Goal: Transaction & Acquisition: Purchase product/service

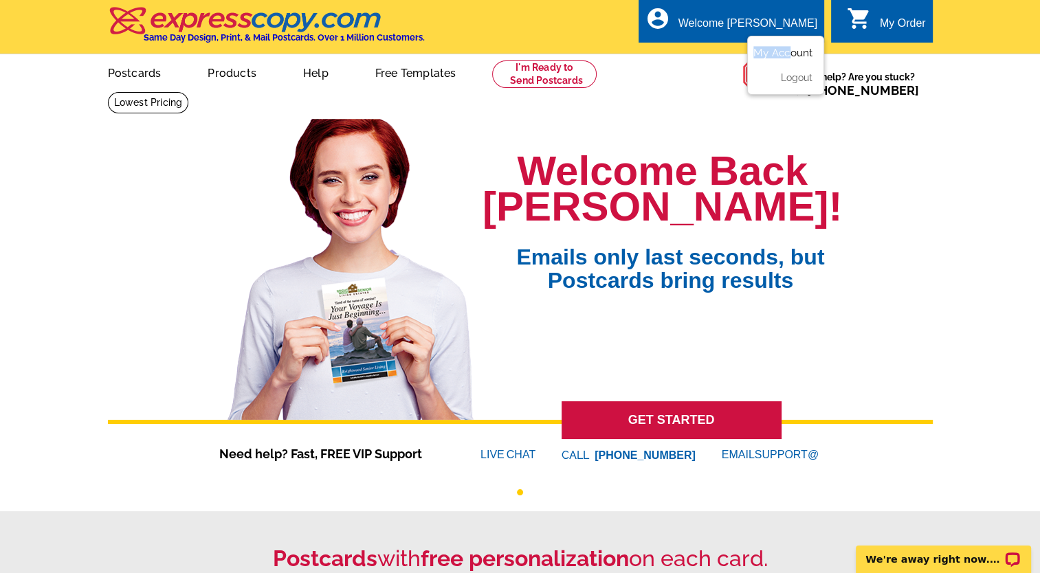
click at [792, 48] on ul "My Account Logout" at bounding box center [785, 65] width 77 height 59
click at [883, 234] on div "Welcome Back Andrea! Emails only last seconds, but Postcards bring results GET …" at bounding box center [520, 292] width 825 height 346
click at [803, 53] on link "My Account" at bounding box center [782, 53] width 59 height 12
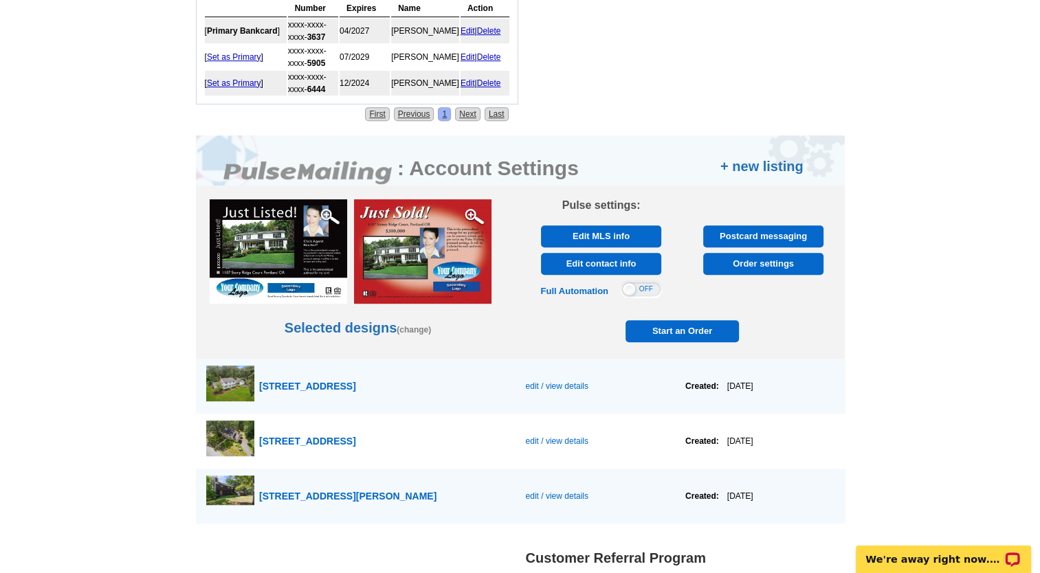
scroll to position [699, 0]
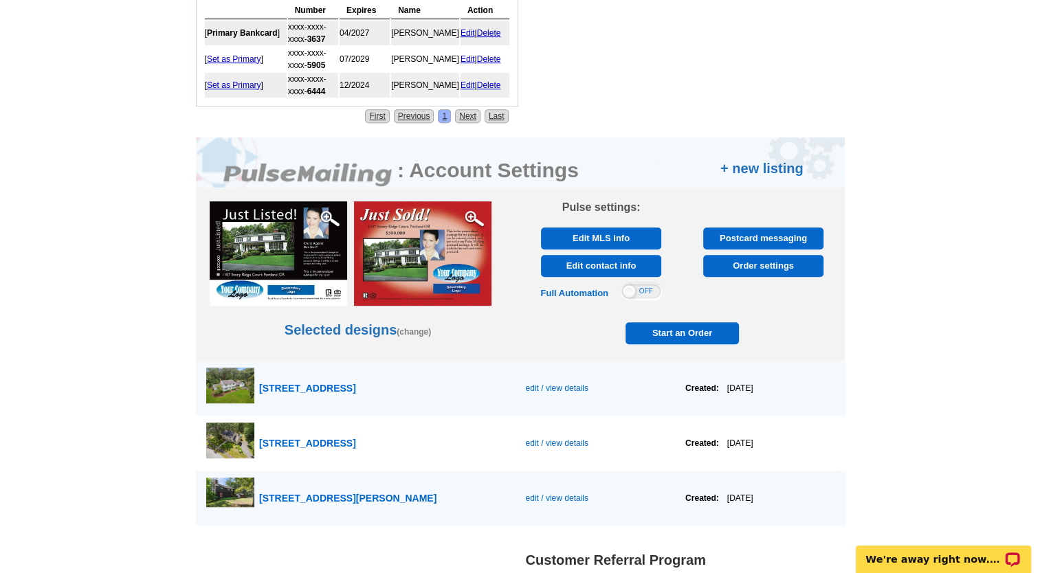
click at [665, 329] on span "Start an Order" at bounding box center [682, 333] width 107 height 22
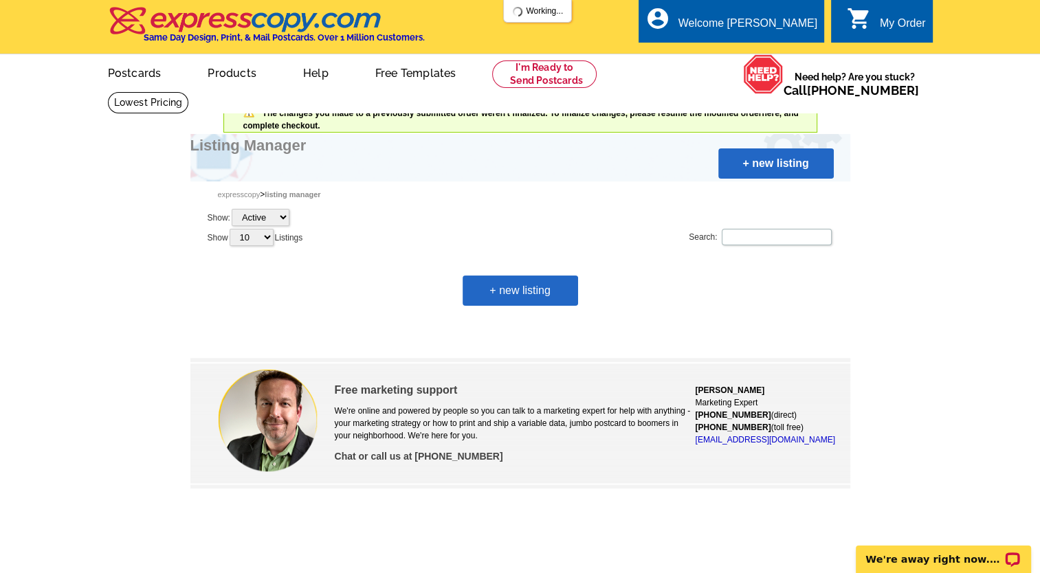
click at [521, 284] on link "+ new listing" at bounding box center [520, 291] width 115 height 30
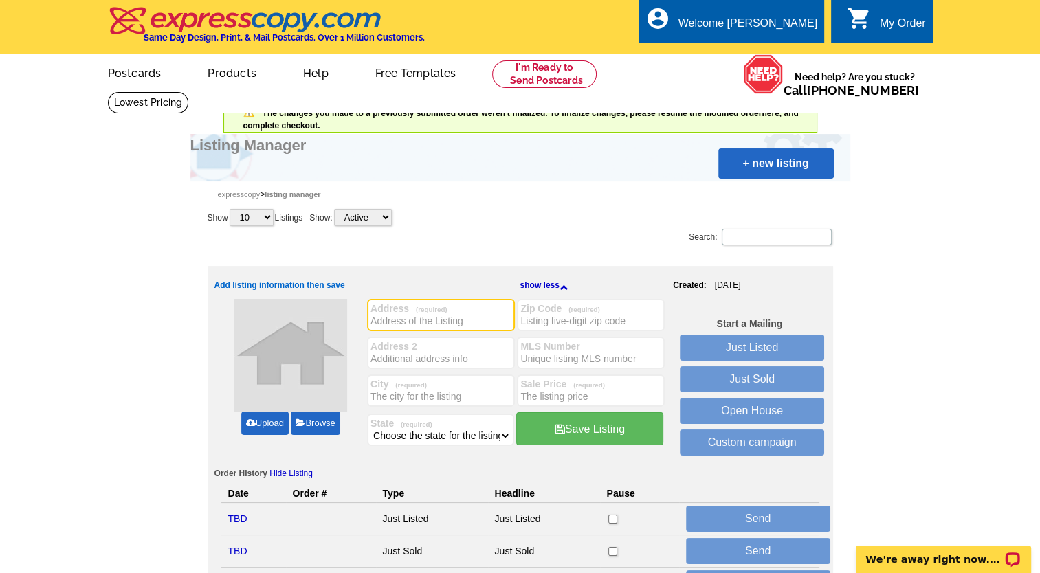
click at [266, 422] on link "Upload" at bounding box center [264, 423] width 47 height 23
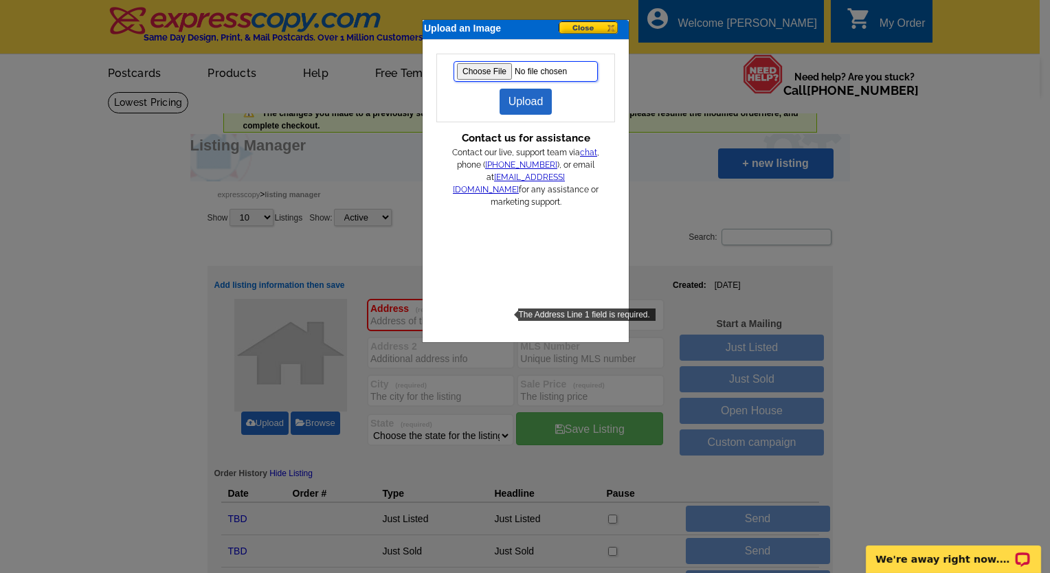
click at [480, 73] on input "file" at bounding box center [526, 71] width 144 height 21
click at [579, 27] on button at bounding box center [593, 28] width 69 height 14
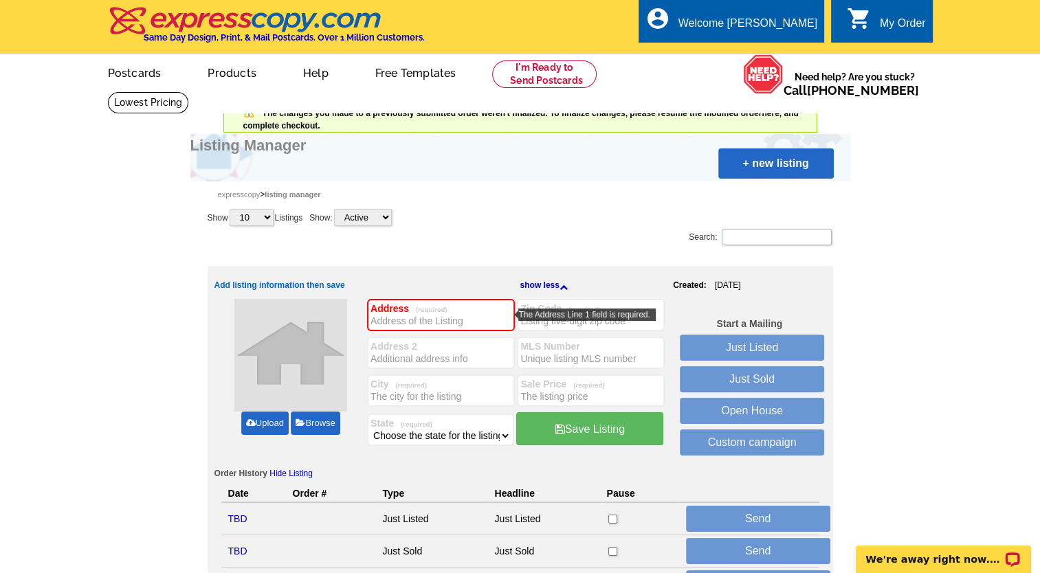
click at [430, 320] on input "Address (required)" at bounding box center [440, 321] width 141 height 14
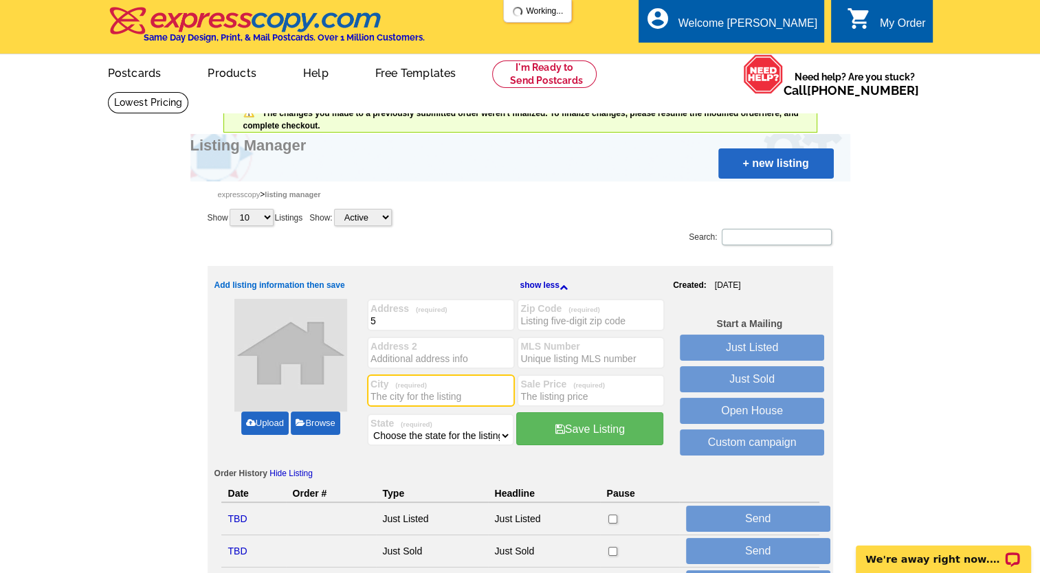
click at [386, 392] on input "City (required)" at bounding box center [440, 397] width 141 height 14
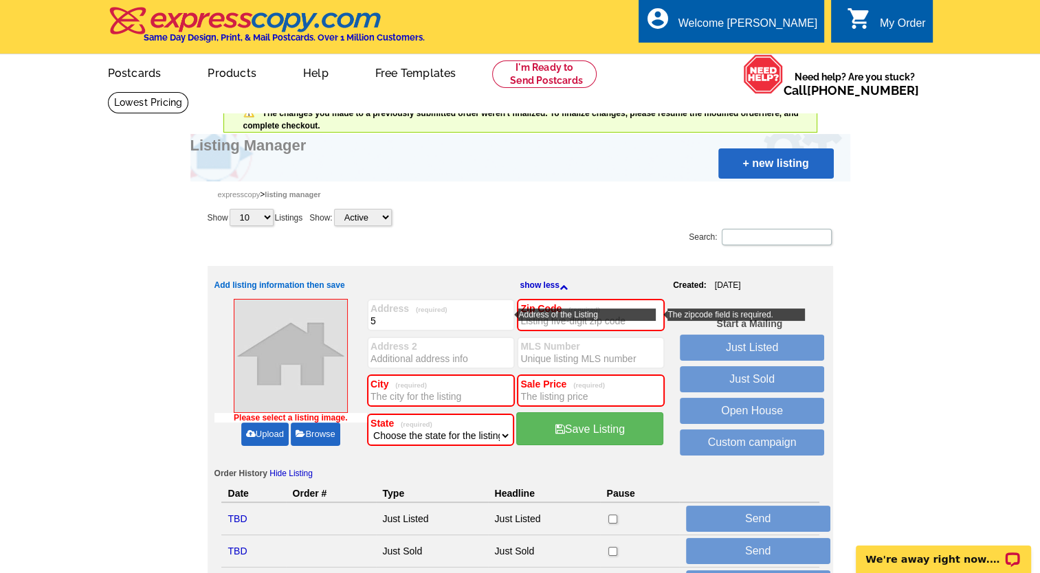
click at [385, 322] on input "5" at bounding box center [440, 321] width 141 height 14
click at [447, 320] on input "5" at bounding box center [440, 321] width 141 height 14
type input "5 Rowley Court"
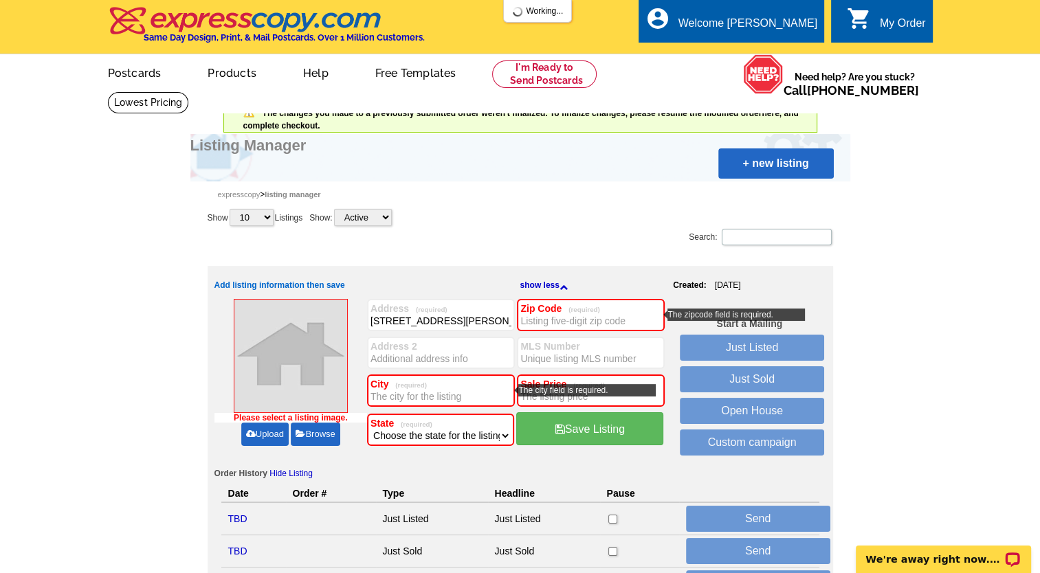
click at [400, 392] on input "City (required)" at bounding box center [440, 397] width 141 height 14
type input "Boxford, MA 01921"
type input "5 Rowley Court"
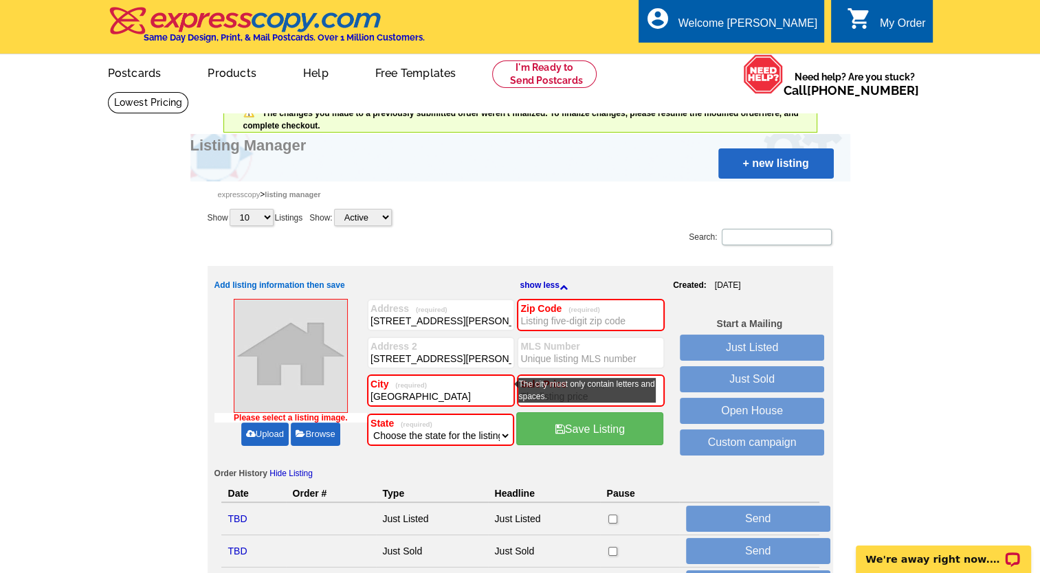
click at [470, 403] on input "Boxford, MA 01921" at bounding box center [440, 397] width 141 height 14
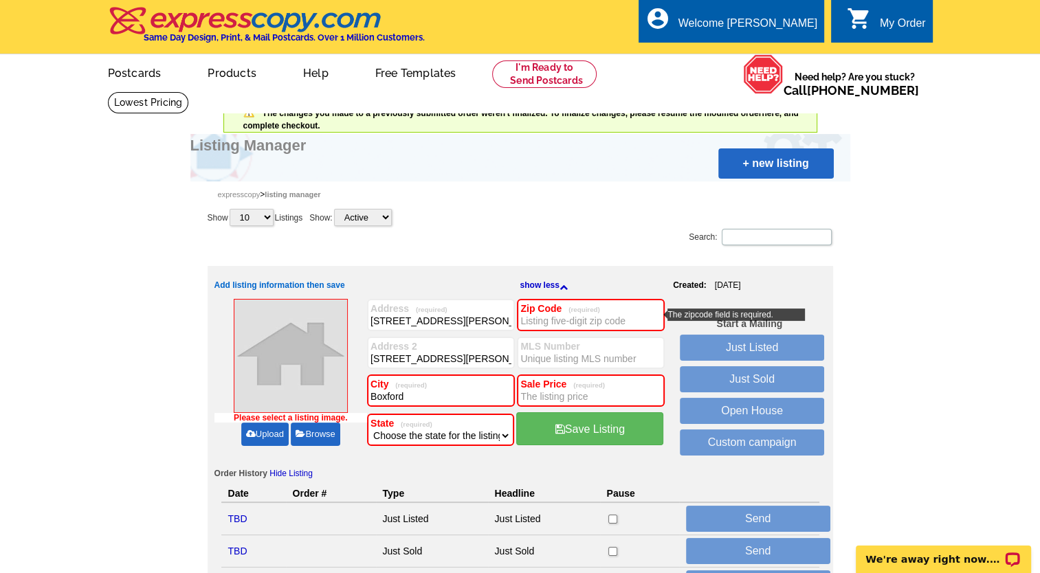
type input "Boxford"
click at [576, 318] on input "Zip Code (required)" at bounding box center [590, 321] width 141 height 14
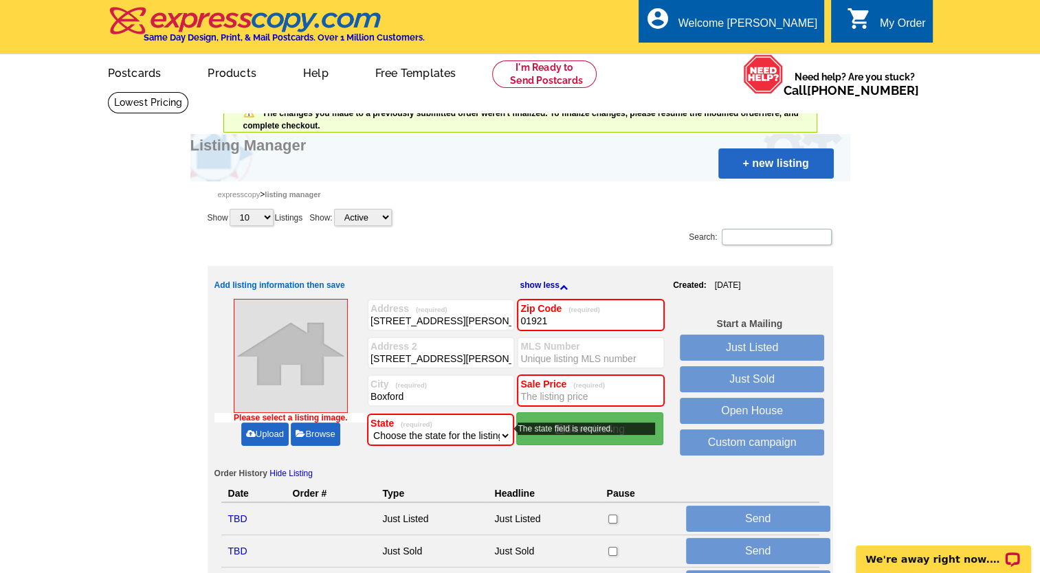
type input "01921"
click at [500, 433] on select "Choose the state for the listing Alabama Alaska Arizona Arkansas California Col…" at bounding box center [440, 436] width 140 height 14
select select "22"
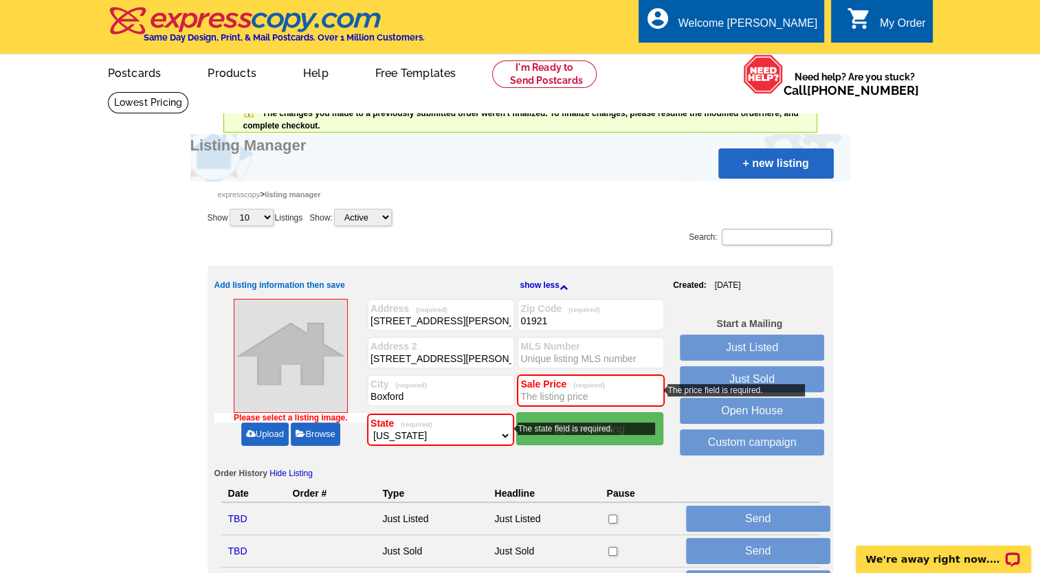
click at [370, 429] on select "Choose the state for the listing [US_STATE] [US_STATE] [US_STATE] [US_STATE] [U…" at bounding box center [440, 436] width 140 height 14
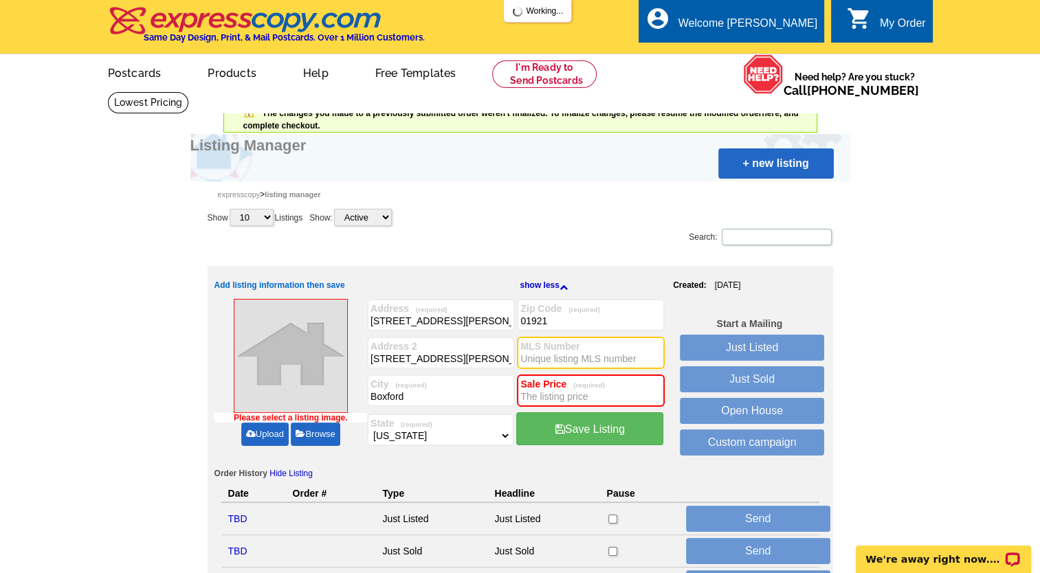
click at [557, 357] on input "MLS Number" at bounding box center [590, 359] width 141 height 14
paste input "73417050"
type input "73417050"
click at [554, 395] on input "Sale Price (required)" at bounding box center [590, 397] width 141 height 14
type input "715,000"
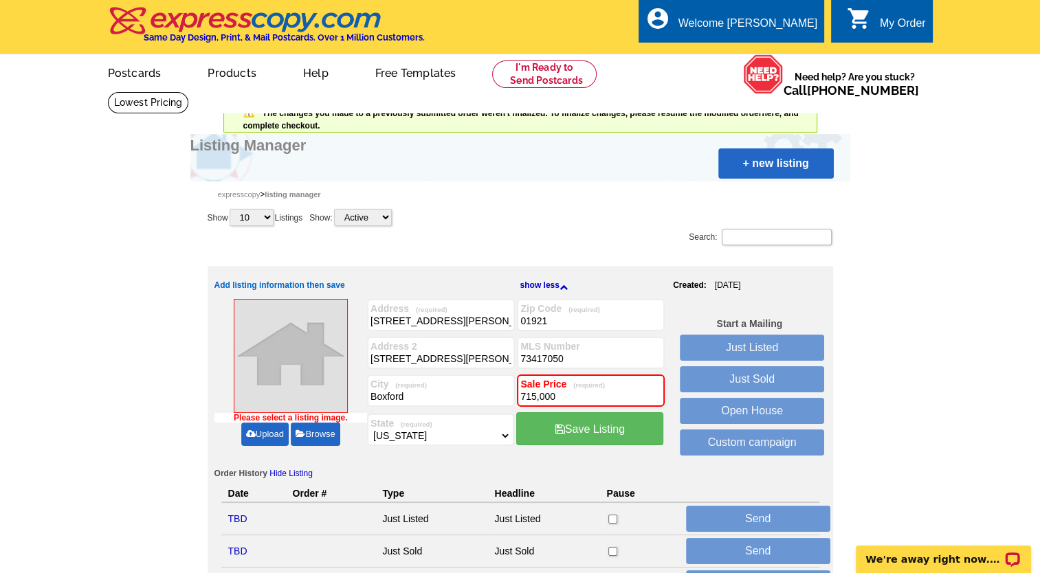
click at [265, 427] on link "Upload" at bounding box center [264, 434] width 47 height 23
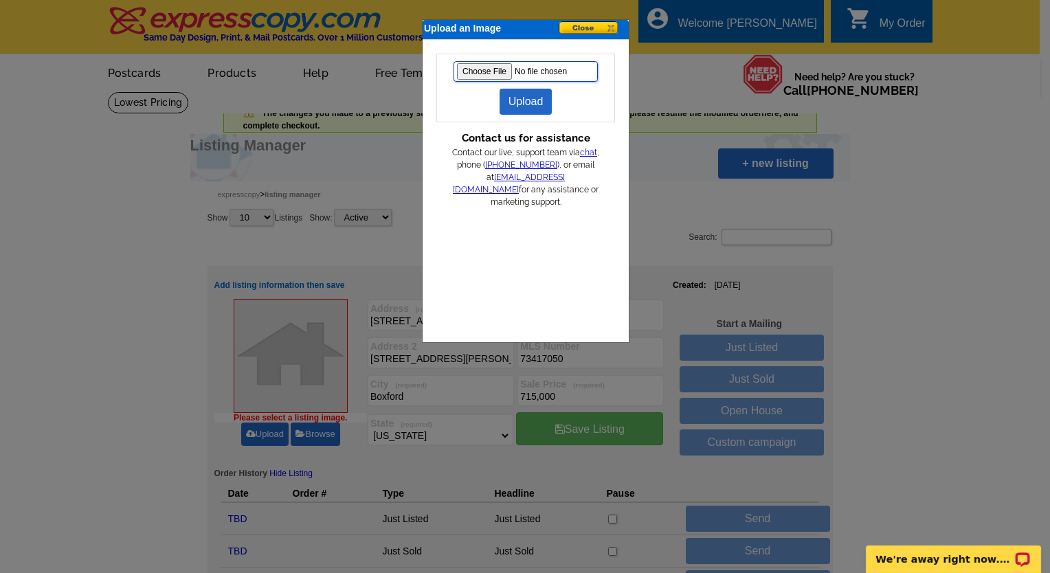
click at [470, 67] on input "file" at bounding box center [526, 71] width 144 height 21
type input "C:\fakepath\rowleyct5drone.jpg"
click at [527, 96] on link "Upload" at bounding box center [526, 102] width 53 height 26
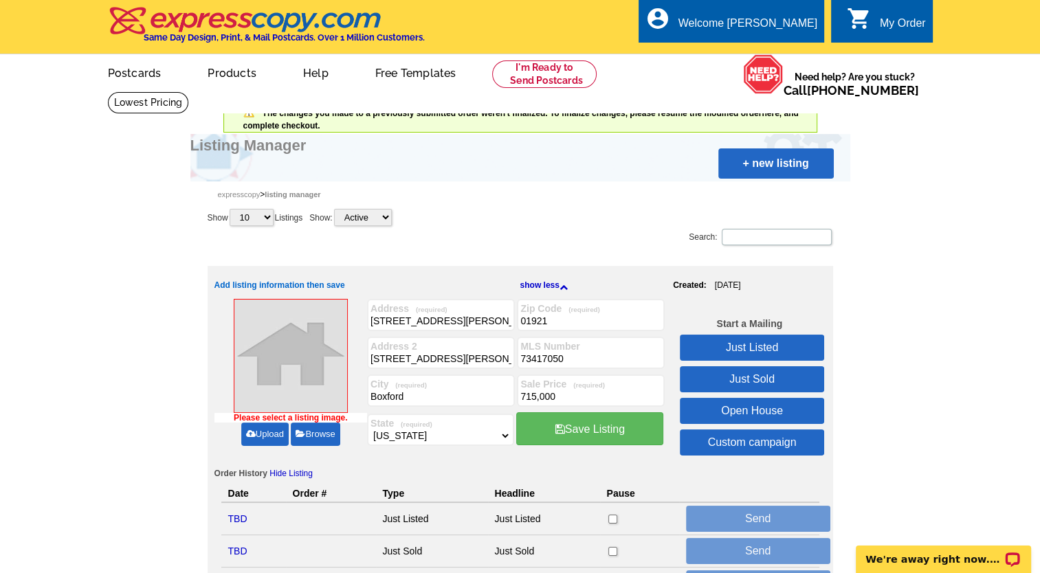
select select "22"
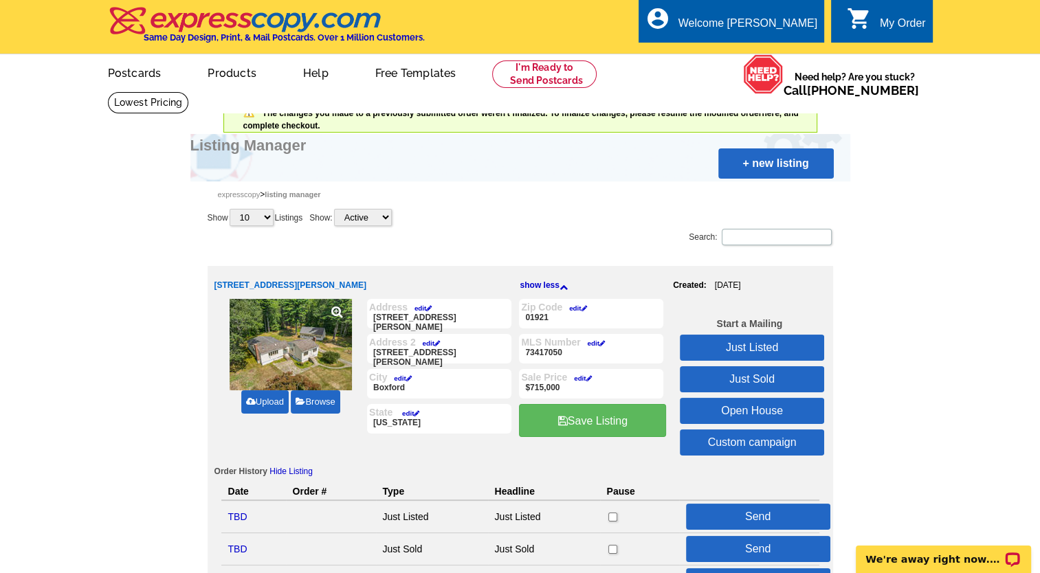
click at [429, 342] on link "edit" at bounding box center [428, 344] width 24 height 8
click at [0, 0] on input "5 Rowley Court" at bounding box center [0, 0] width 0 height 0
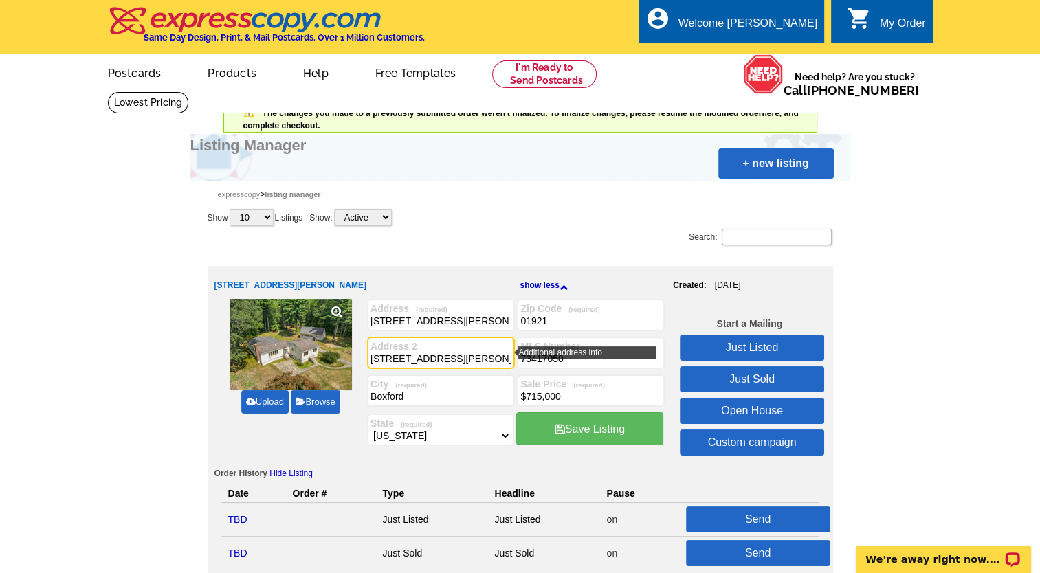
click at [440, 358] on input "5 Rowley Court" at bounding box center [440, 359] width 141 height 14
type input "5"
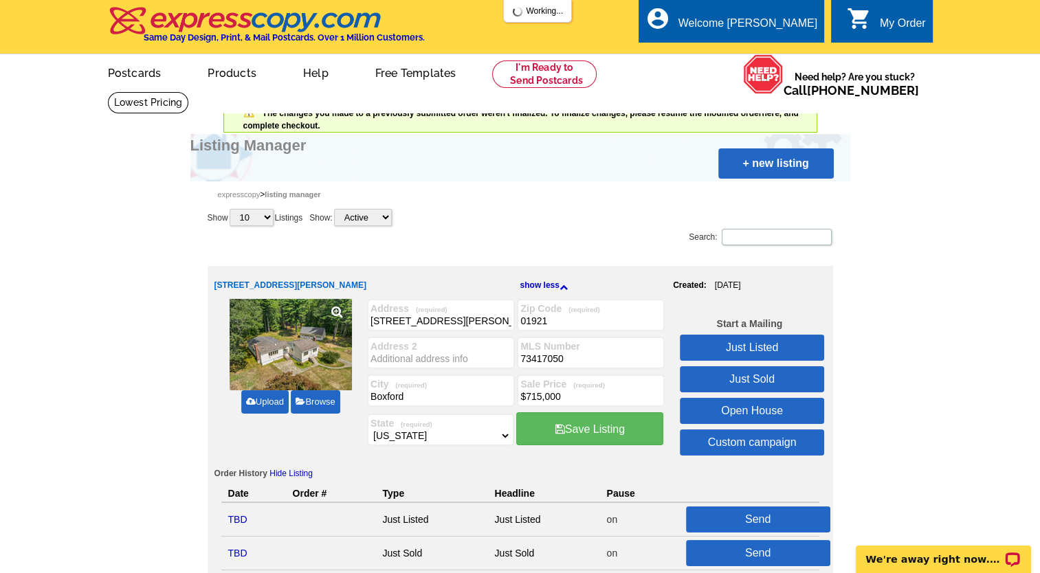
click at [336, 307] on icon at bounding box center [337, 312] width 12 height 12
click at [747, 376] on link "Just Sold" at bounding box center [752, 379] width 144 height 26
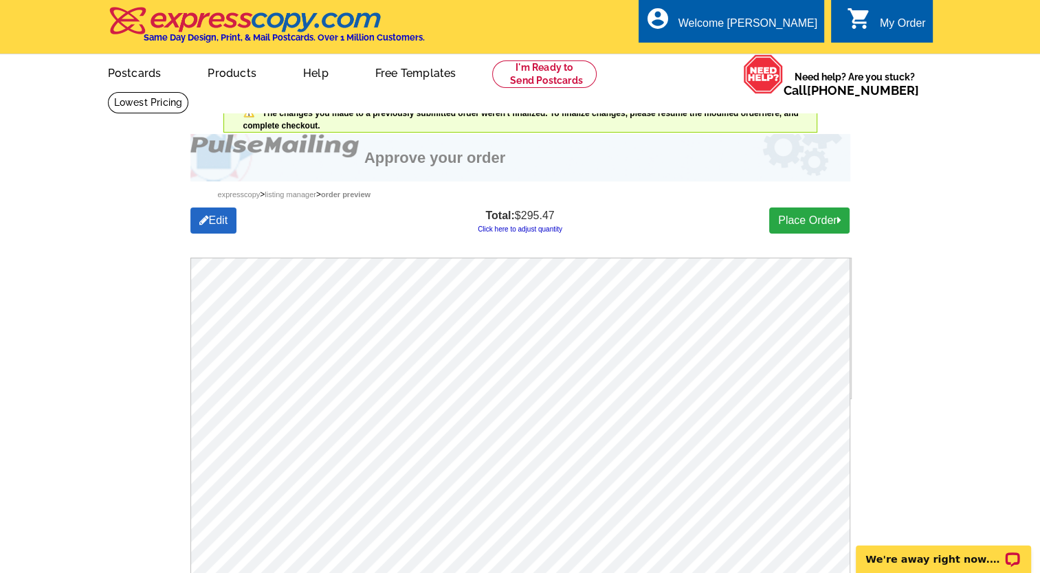
click at [530, 232] on link "Click here to adjust quantity" at bounding box center [520, 229] width 85 height 8
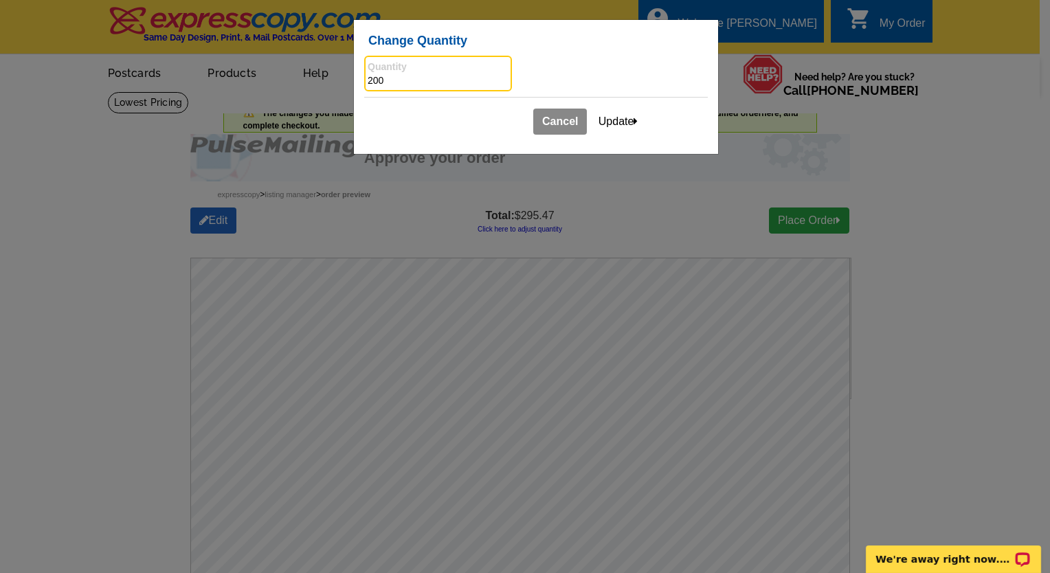
click at [371, 81] on input "200" at bounding box center [438, 81] width 141 height 14
type input "100"
click at [619, 119] on button "Update" at bounding box center [619, 122] width 58 height 26
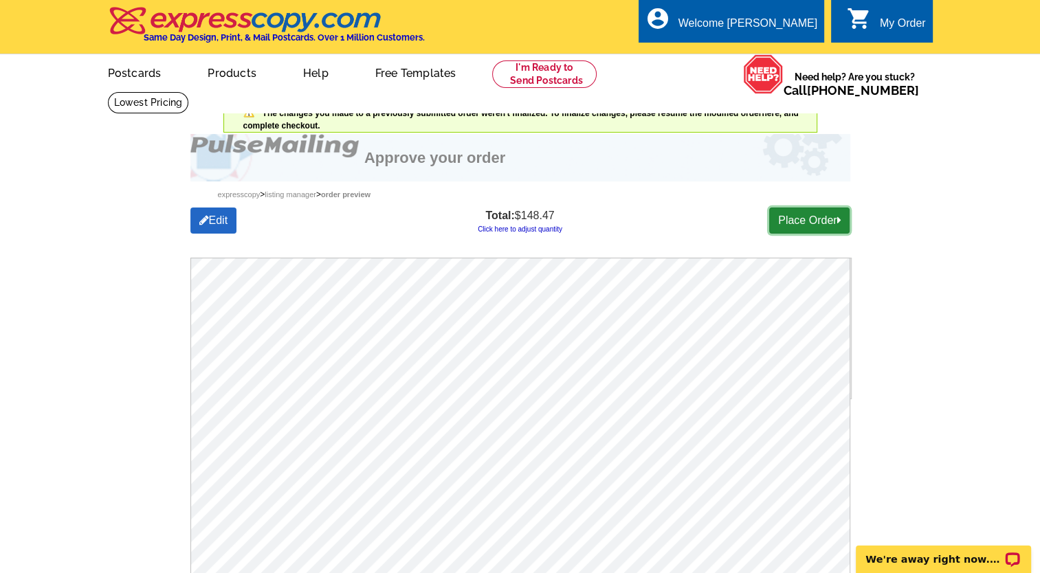
click at [812, 219] on link "Place Order" at bounding box center [809, 221] width 80 height 26
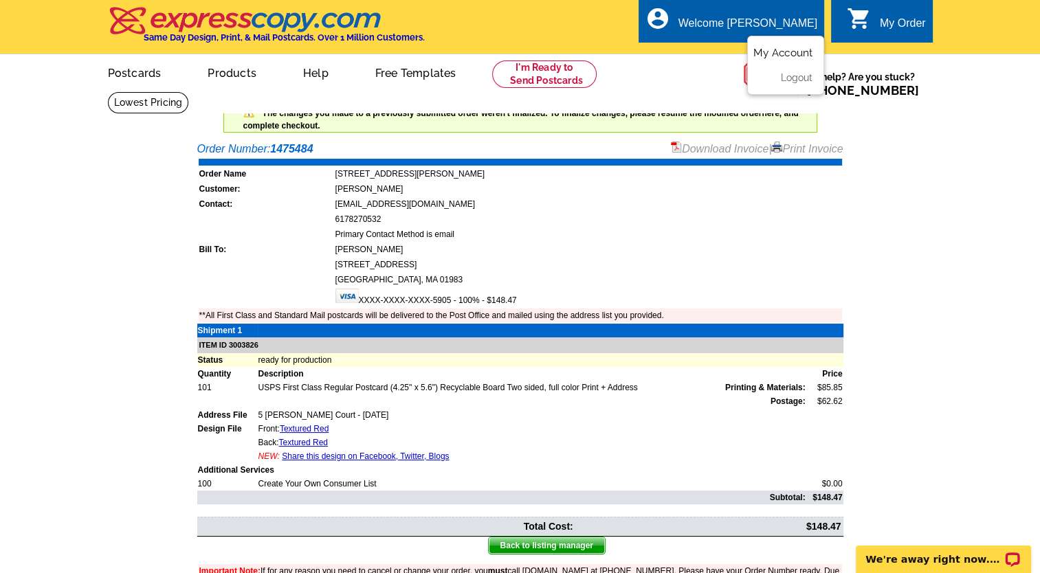
click at [783, 58] on link "My Account" at bounding box center [782, 53] width 59 height 12
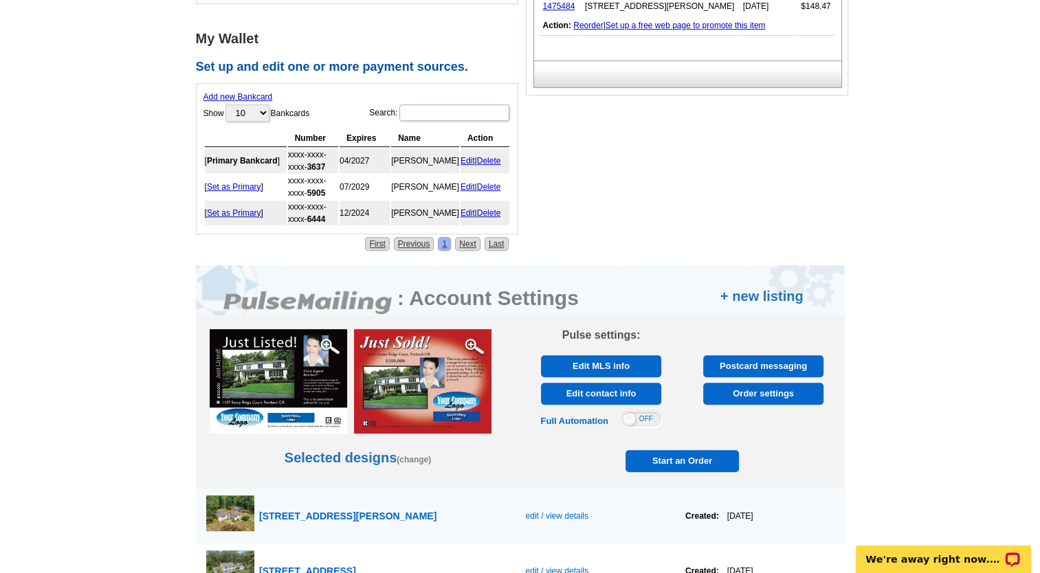
scroll to position [601, 0]
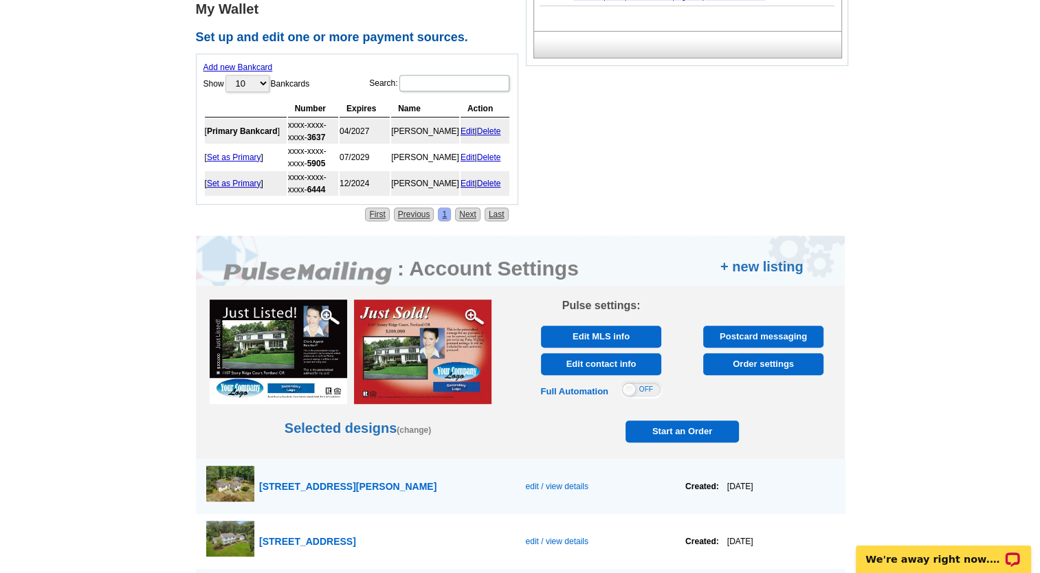
click at [415, 427] on link "(change)" at bounding box center [414, 430] width 34 height 10
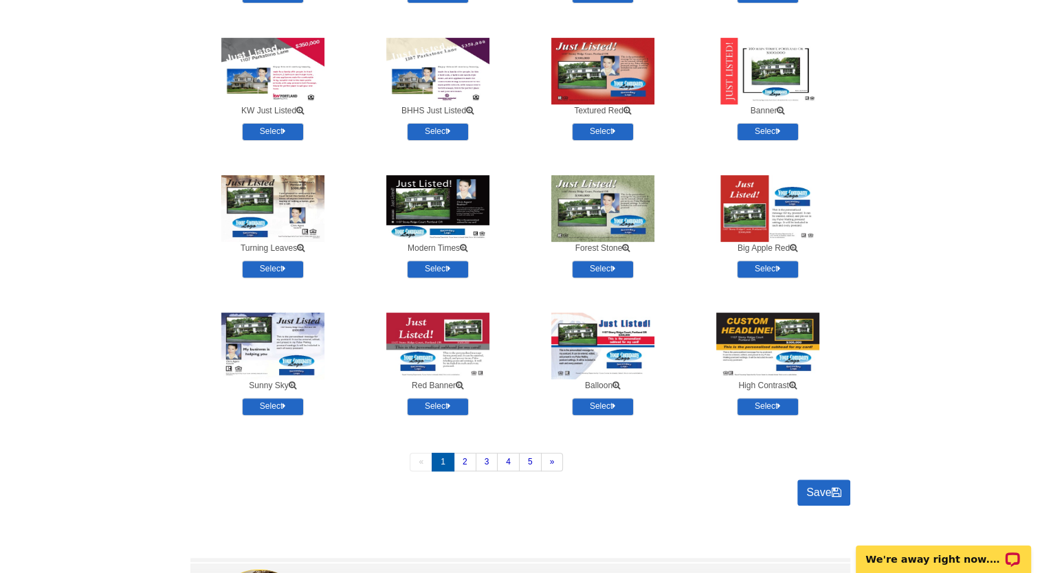
scroll to position [477, 0]
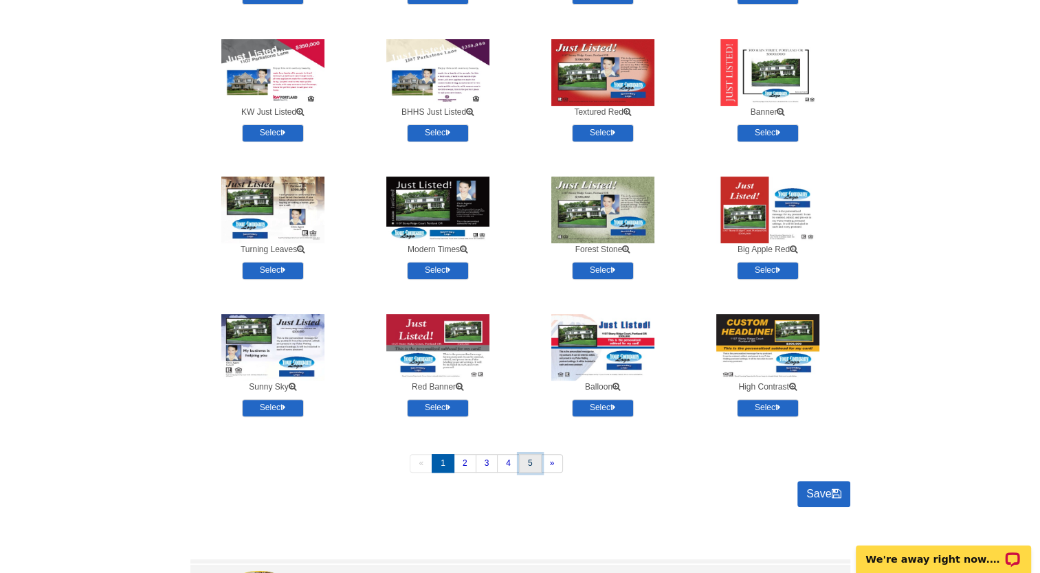
click at [525, 462] on link "5" at bounding box center [530, 463] width 23 height 19
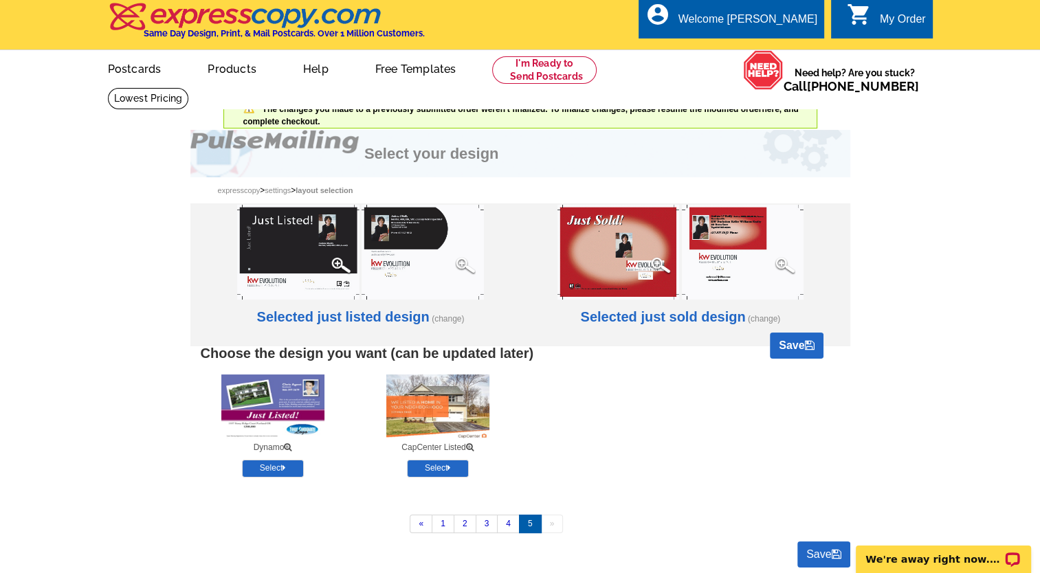
scroll to position [0, 0]
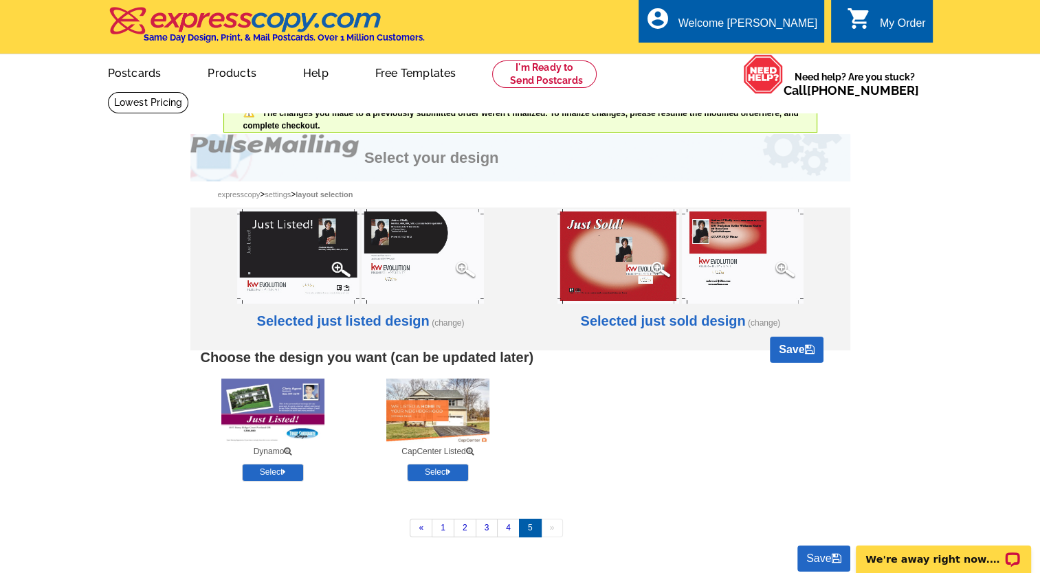
click at [760, 321] on link "(change)" at bounding box center [764, 323] width 32 height 10
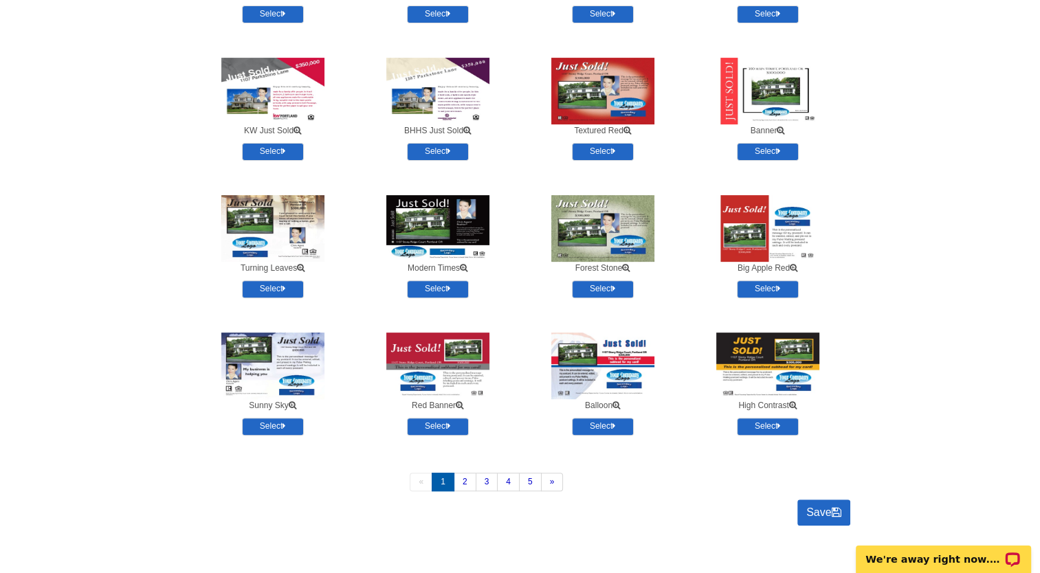
scroll to position [454, 0]
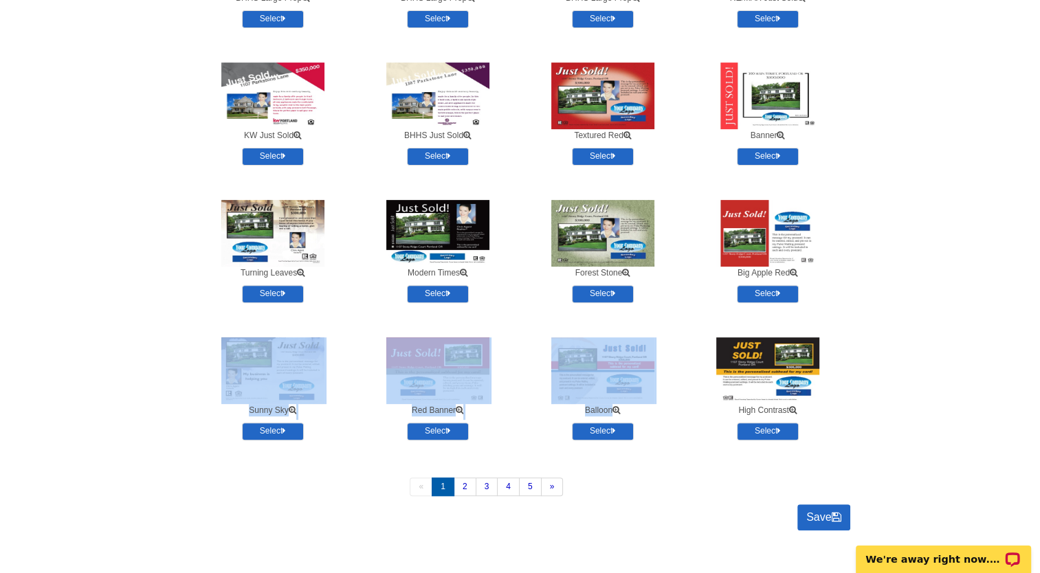
drag, startPoint x: 746, startPoint y: 315, endPoint x: 593, endPoint y: 422, distance: 186.5
click at [593, 422] on div "BHHS Large Prop Select BHHS Large Prop Select BHHS Large Prop Select" at bounding box center [520, 214] width 639 height 579
click at [484, 483] on link "3" at bounding box center [487, 487] width 23 height 19
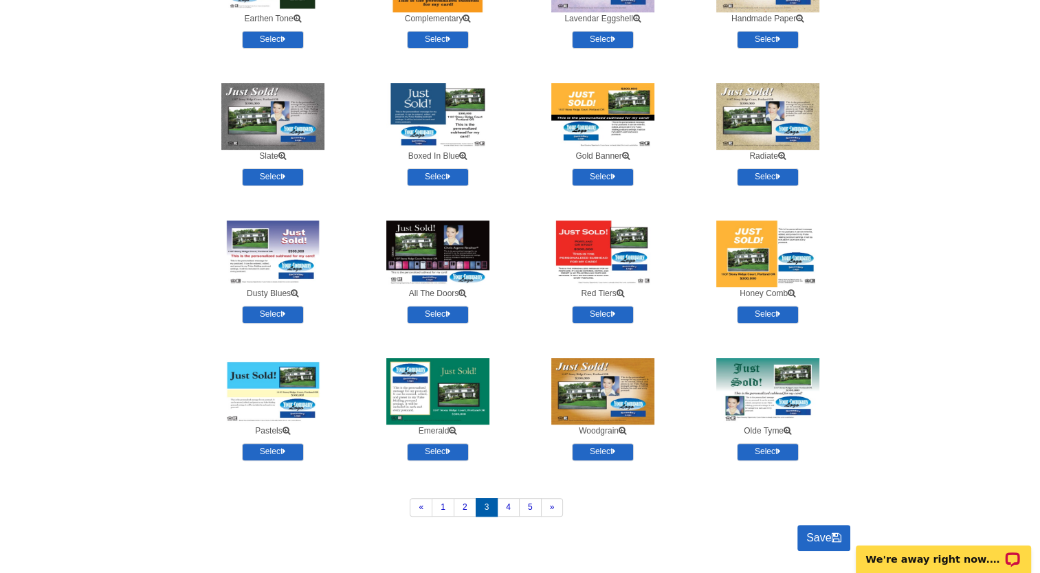
scroll to position [438, 0]
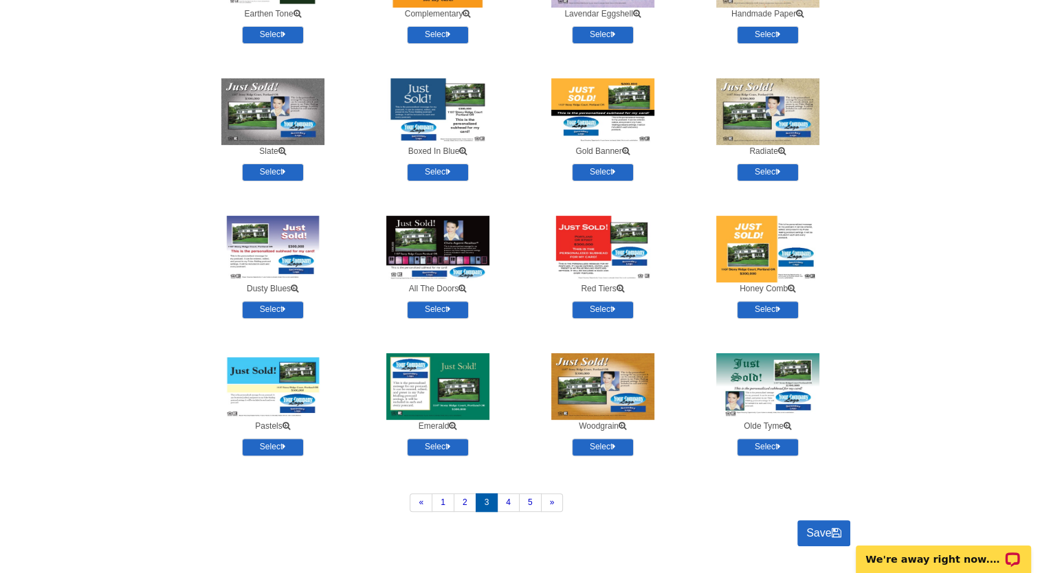
click at [450, 238] on img at bounding box center [437, 249] width 103 height 67
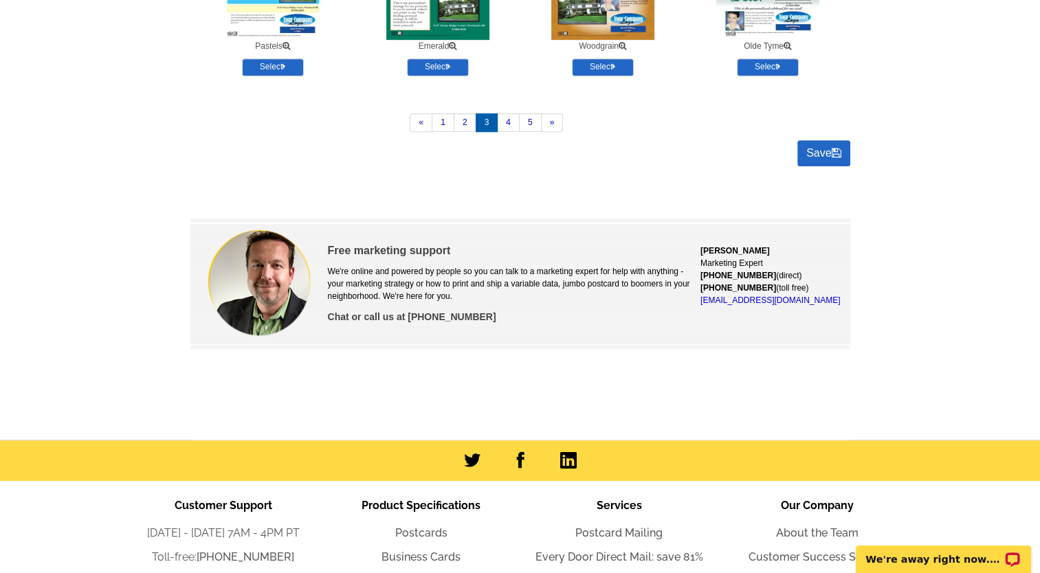
scroll to position [0, 0]
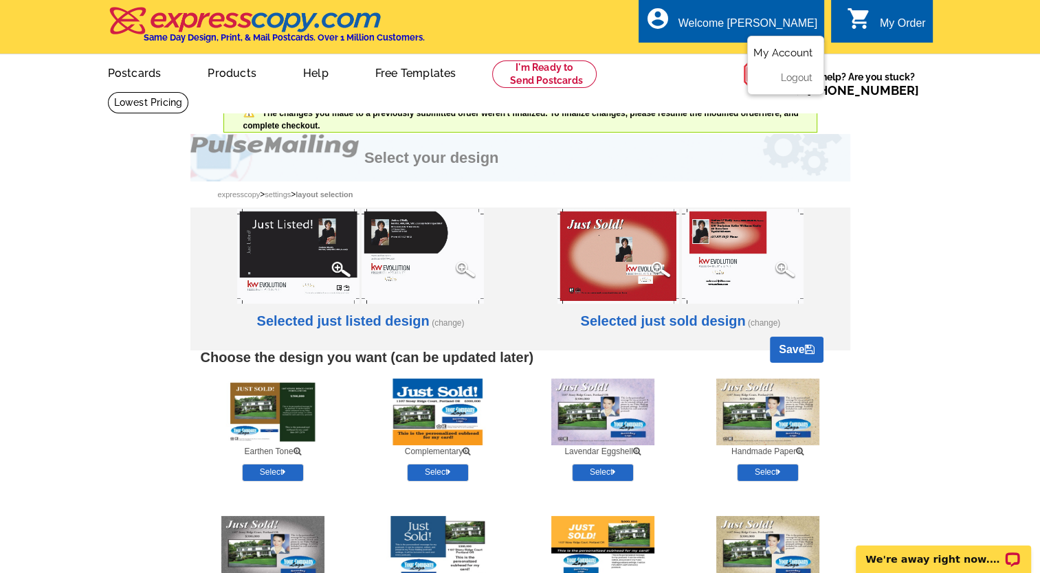
click at [796, 51] on link "My Account" at bounding box center [782, 53] width 59 height 12
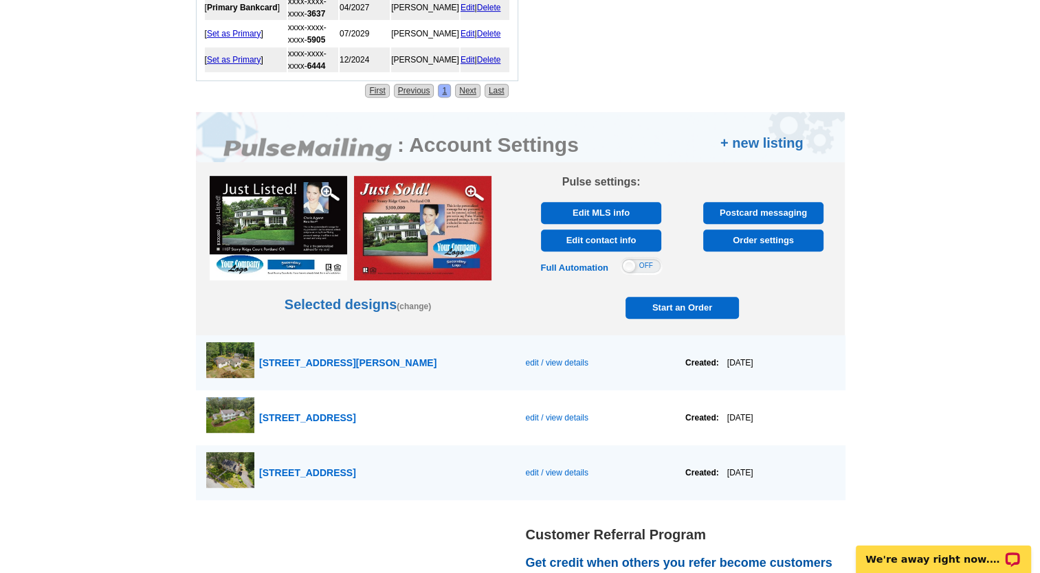
scroll to position [727, 0]
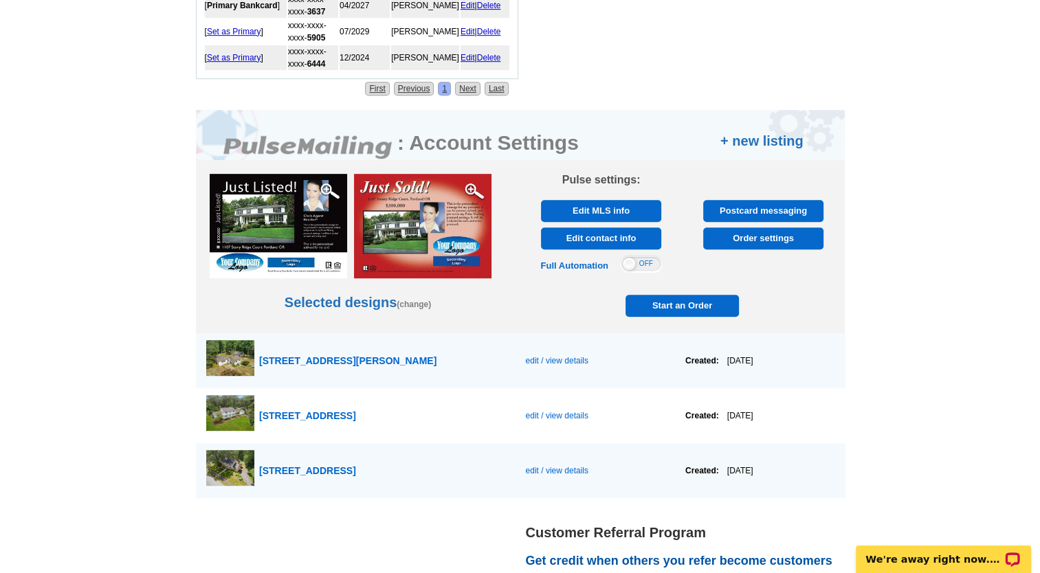
click at [689, 300] on span "Start an Order" at bounding box center [682, 306] width 107 height 22
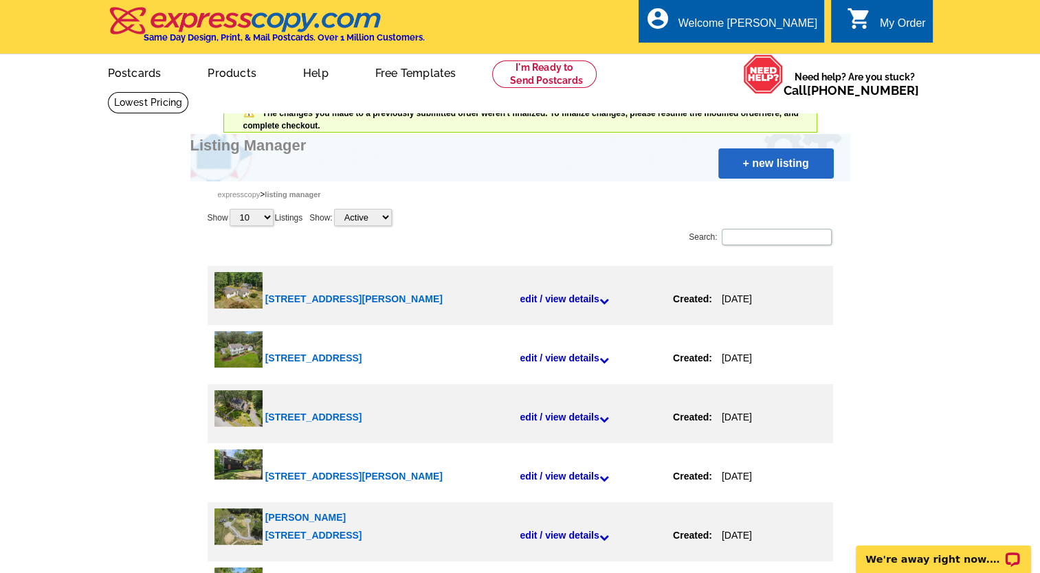
click at [764, 162] on link "+ new listing" at bounding box center [775, 163] width 115 height 30
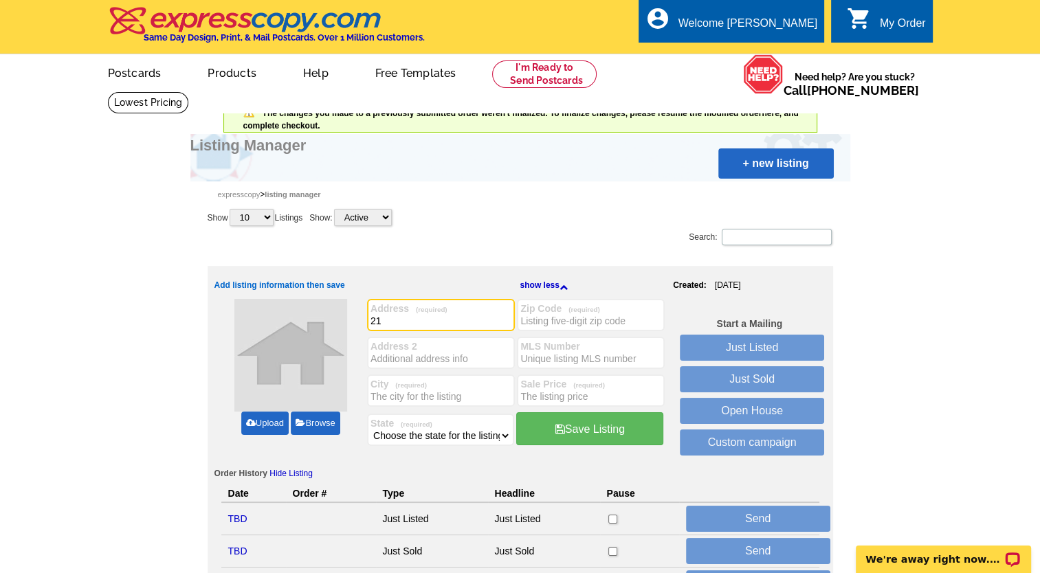
type input "2"
type input "[STREET_ADDRESS]"
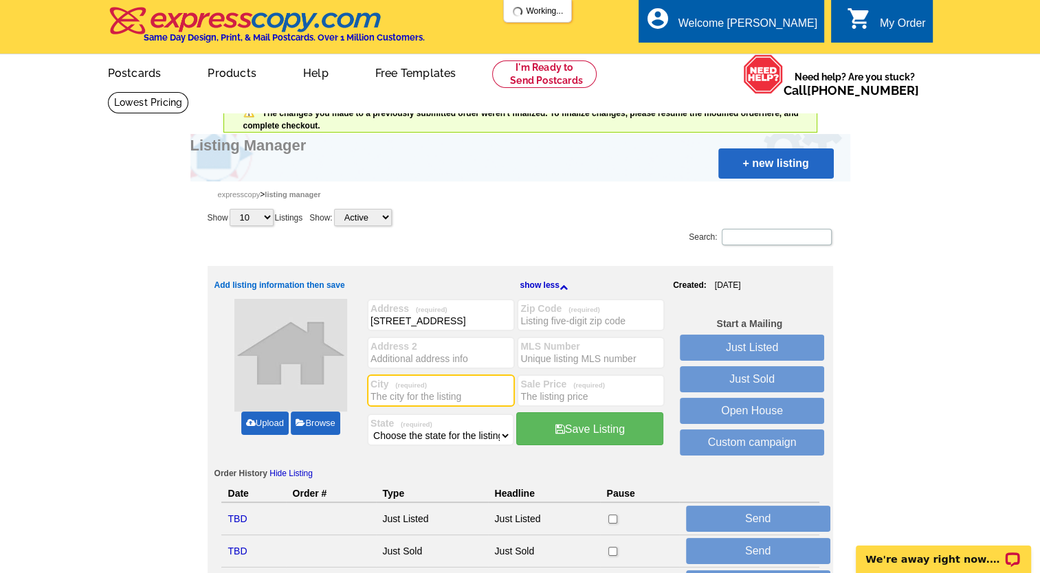
click at [379, 394] on input "City (required)" at bounding box center [440, 397] width 141 height 14
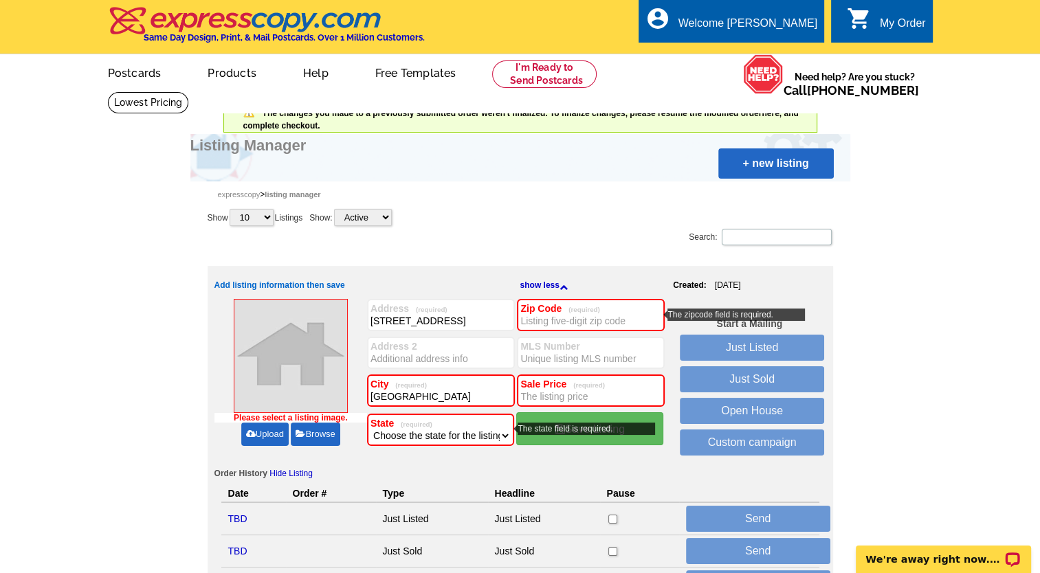
type input "Topsfield"
click at [502, 432] on select "Choose the state for the listing Alabama Alaska Arizona Arkansas California Col…" at bounding box center [440, 436] width 140 height 14
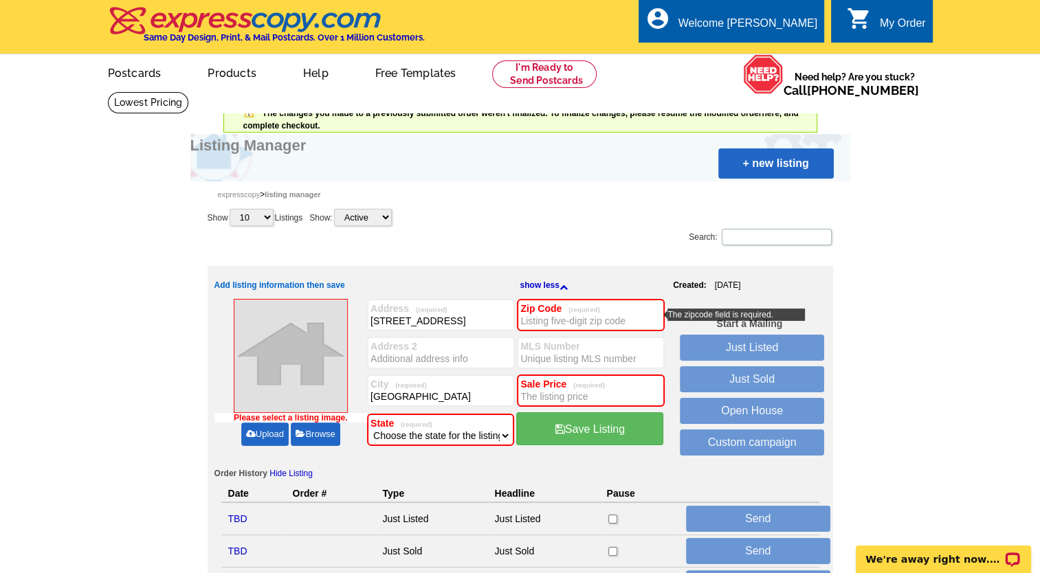
select select "22"
click at [370, 429] on select "Choose the state for the listing Alabama Alaska Arizona Arkansas California Col…" at bounding box center [440, 436] width 140 height 14
click at [570, 323] on input "Zip Code (required)" at bounding box center [590, 321] width 141 height 14
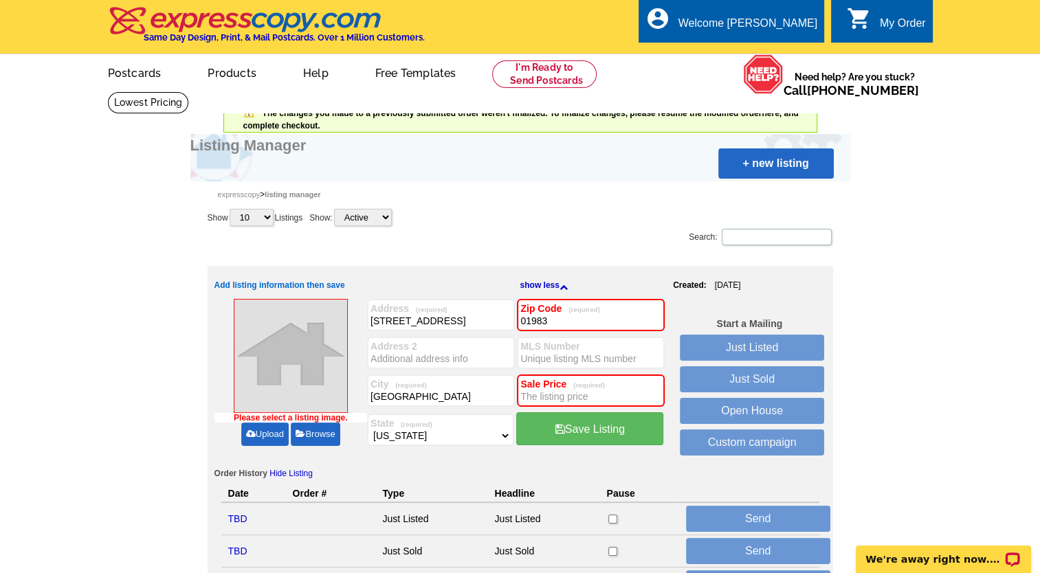
type input "01983"
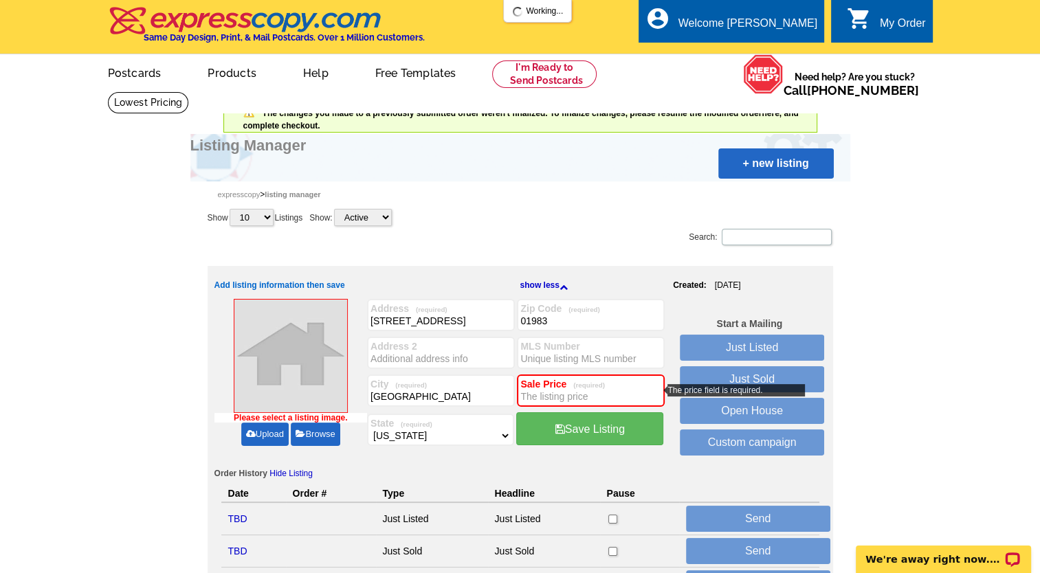
click at [570, 398] on input "Sale Price (required)" at bounding box center [590, 397] width 141 height 14
type input "890,000"
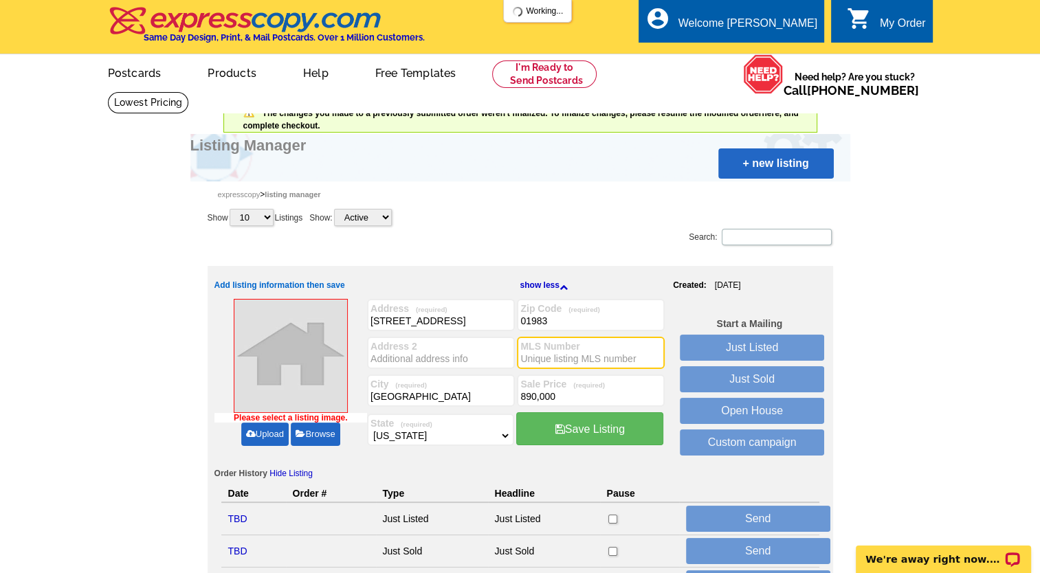
click at [531, 352] on input "MLS Number" at bounding box center [590, 359] width 141 height 14
paste input "73414483"
type input "73414483"
click at [267, 432] on link "Upload" at bounding box center [264, 434] width 47 height 23
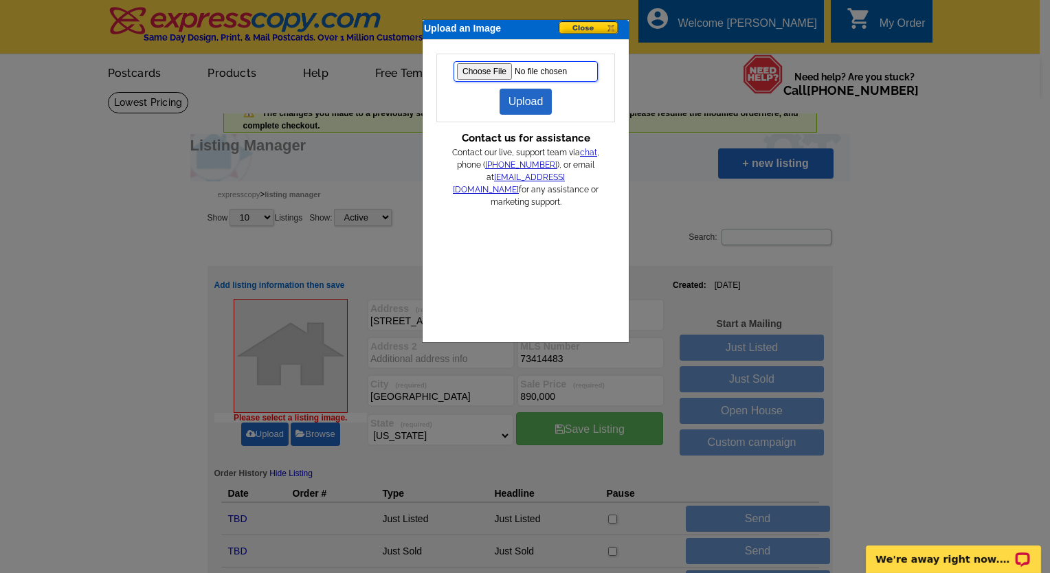
click at [474, 68] on input "file" at bounding box center [526, 71] width 144 height 21
click at [531, 99] on link "Upload" at bounding box center [526, 102] width 53 height 26
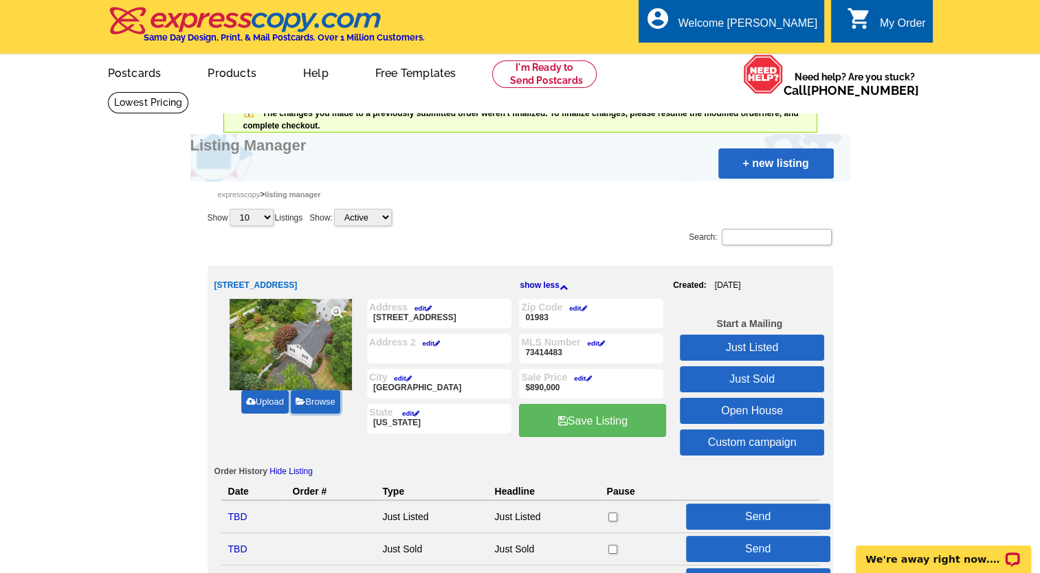
click at [311, 398] on link "Browse" at bounding box center [315, 401] width 49 height 23
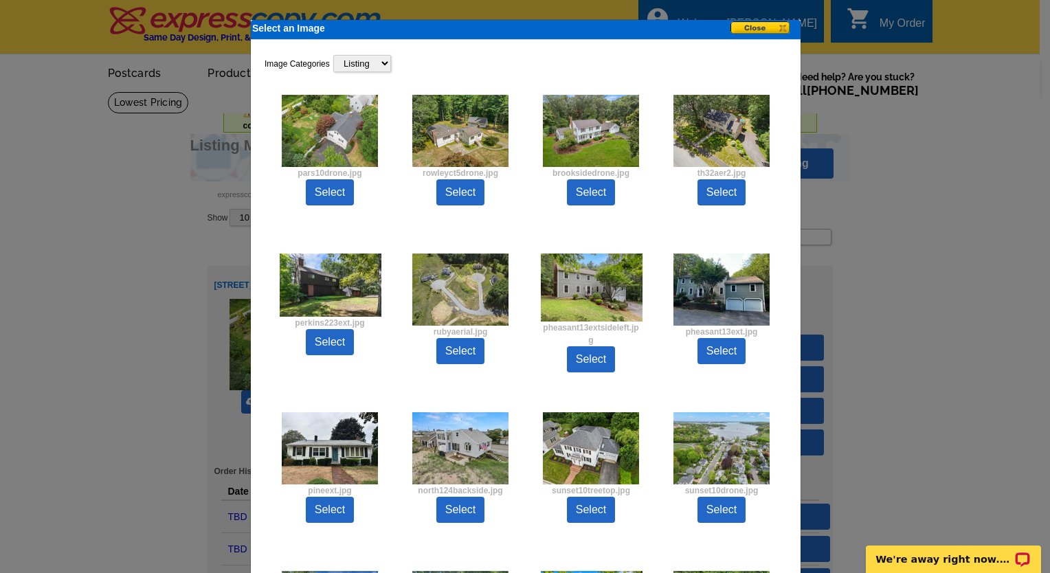
click at [754, 23] on button at bounding box center [765, 28] width 69 height 14
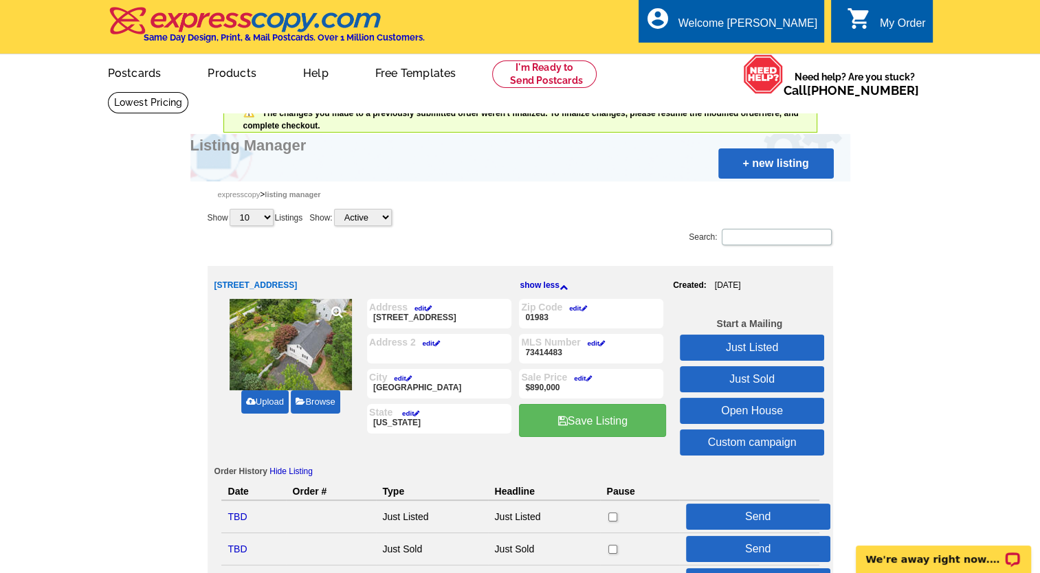
click at [336, 310] on icon at bounding box center [337, 312] width 12 height 12
click at [261, 395] on link "Upload" at bounding box center [264, 401] width 47 height 23
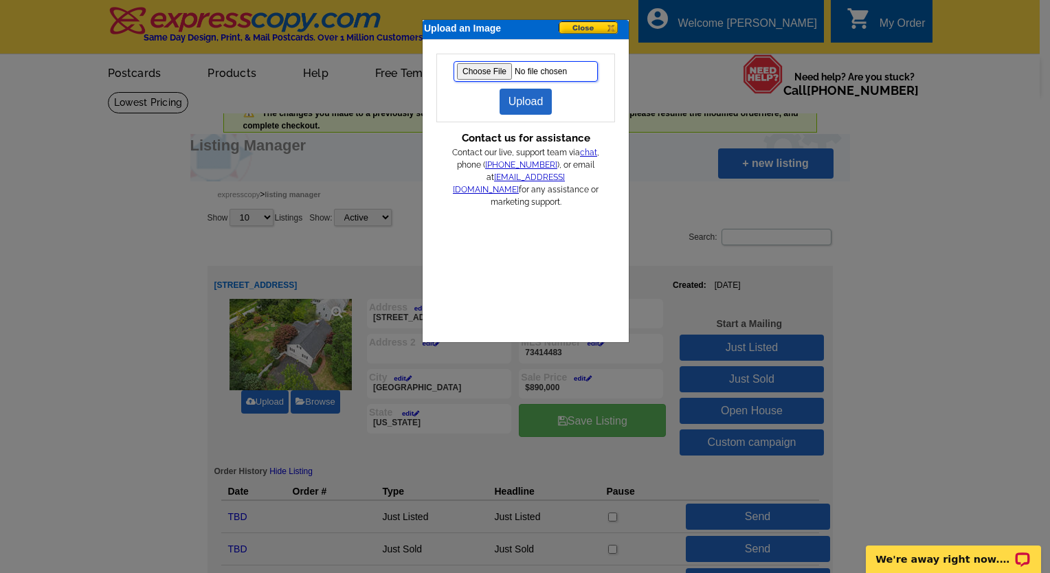
click at [489, 71] on input "file" at bounding box center [526, 71] width 144 height 21
type input "C:\fakepath\pars10sidefronttree.jpg"
click at [532, 94] on link "Upload" at bounding box center [526, 102] width 53 height 26
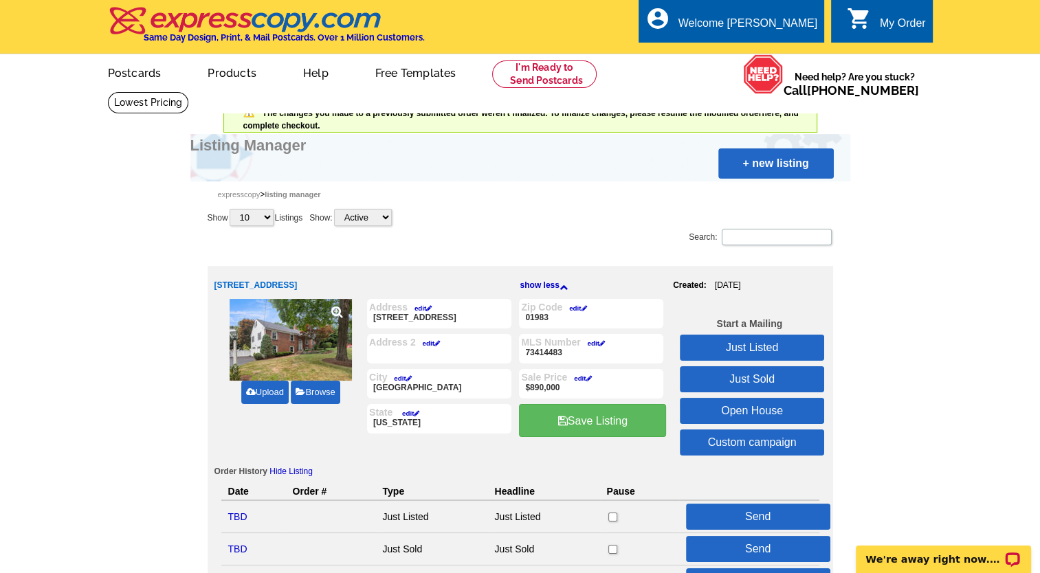
click at [754, 379] on link "Just Sold" at bounding box center [752, 379] width 144 height 26
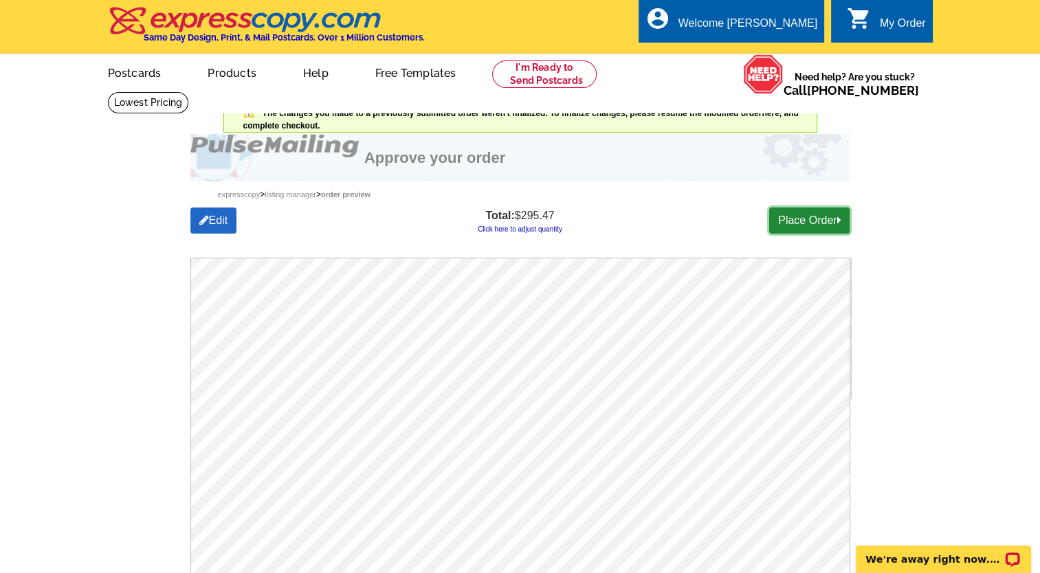
click at [799, 219] on link "Place Order" at bounding box center [809, 221] width 80 height 26
